Goal: Find specific page/section: Find specific page/section

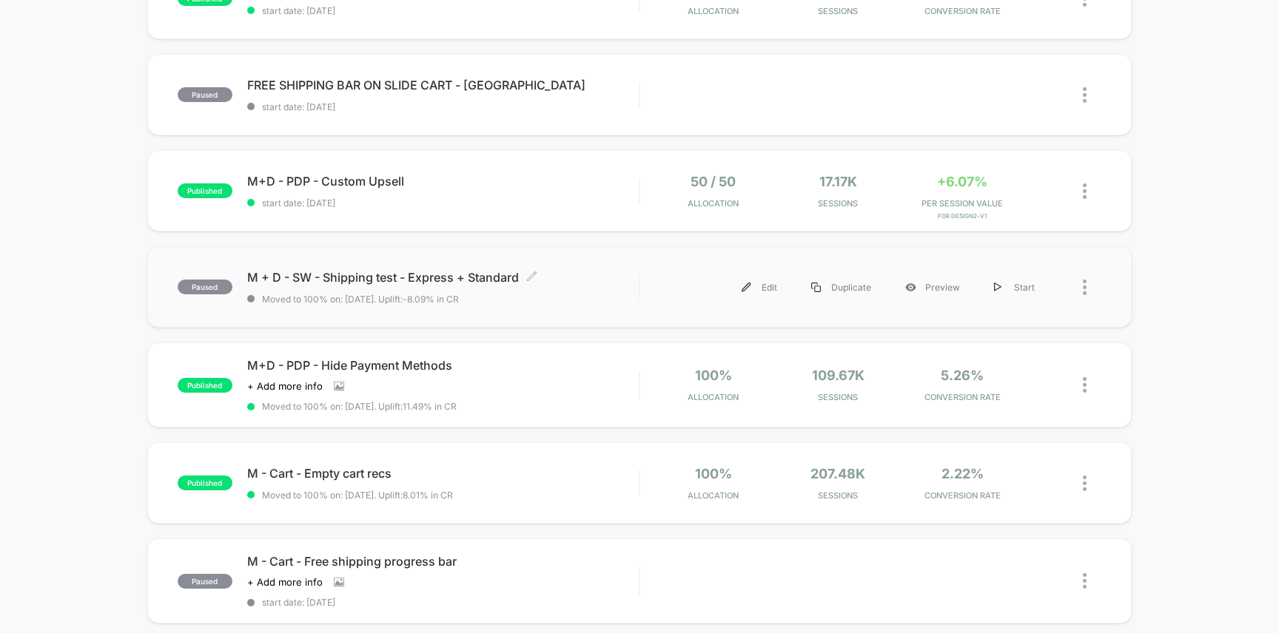
scroll to position [529, 0]
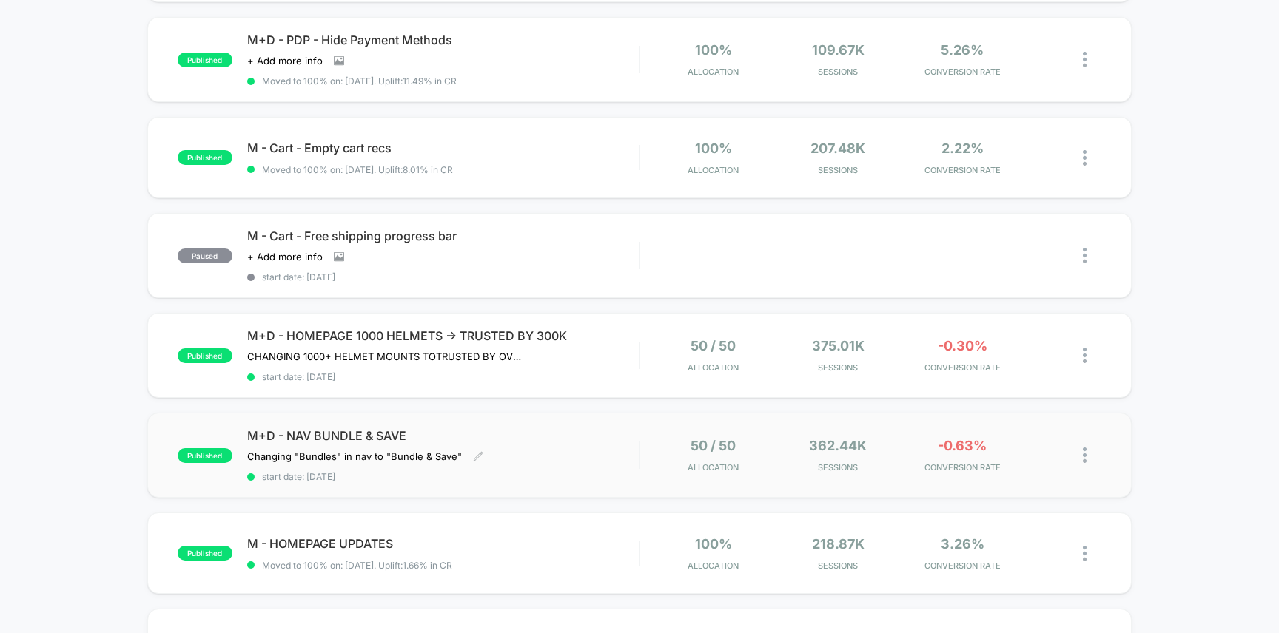
click at [474, 444] on div "M+D - NAV BUNDLE & SAVE Changing "Bundles" in nav to "Bundle & Save" Click to e…" at bounding box center [443, 455] width 392 height 54
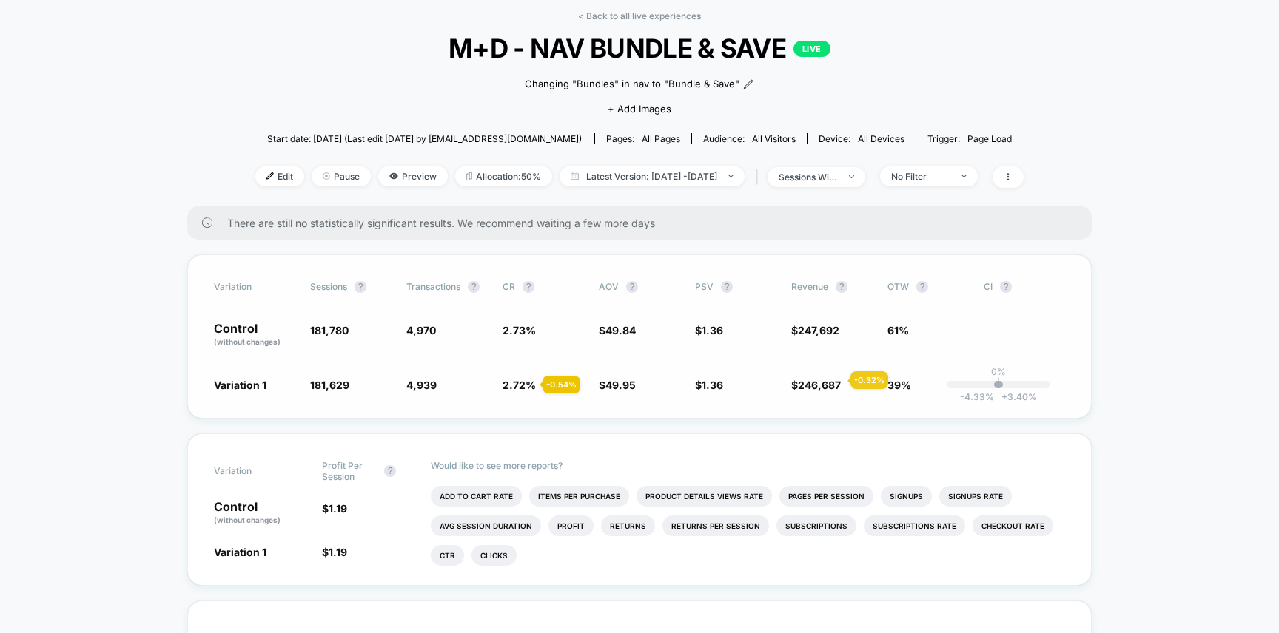
scroll to position [58, 0]
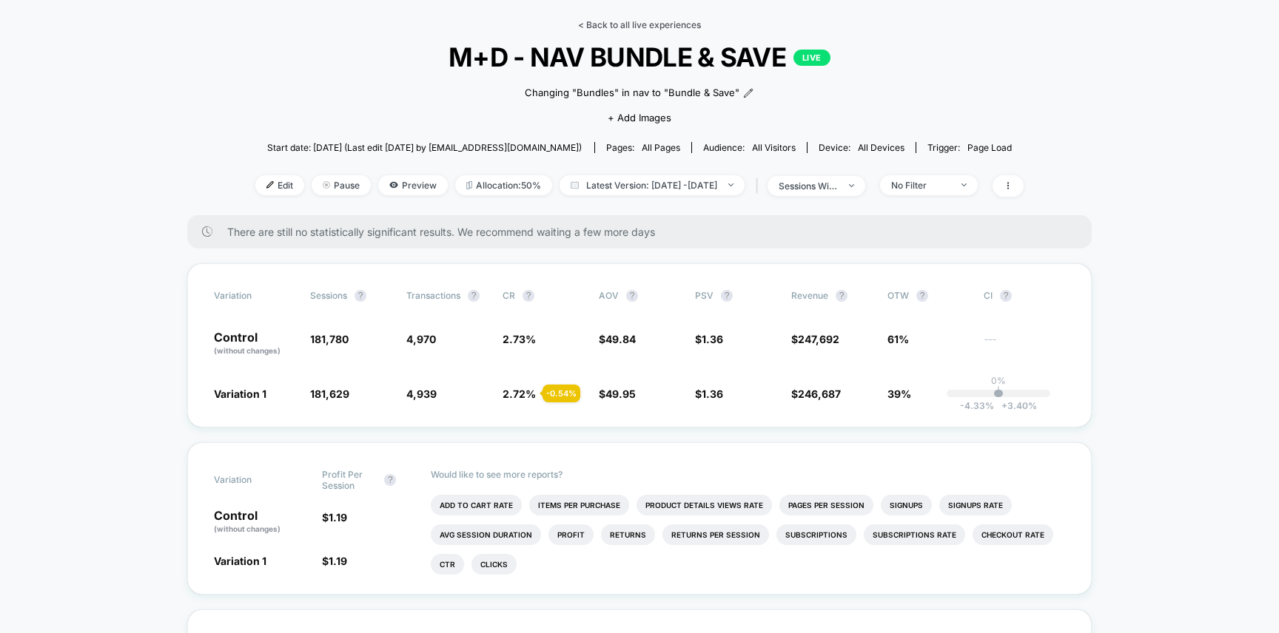
click at [656, 21] on link "< Back to all live experiences" at bounding box center [639, 24] width 123 height 11
